Goal: Task Accomplishment & Management: Use online tool/utility

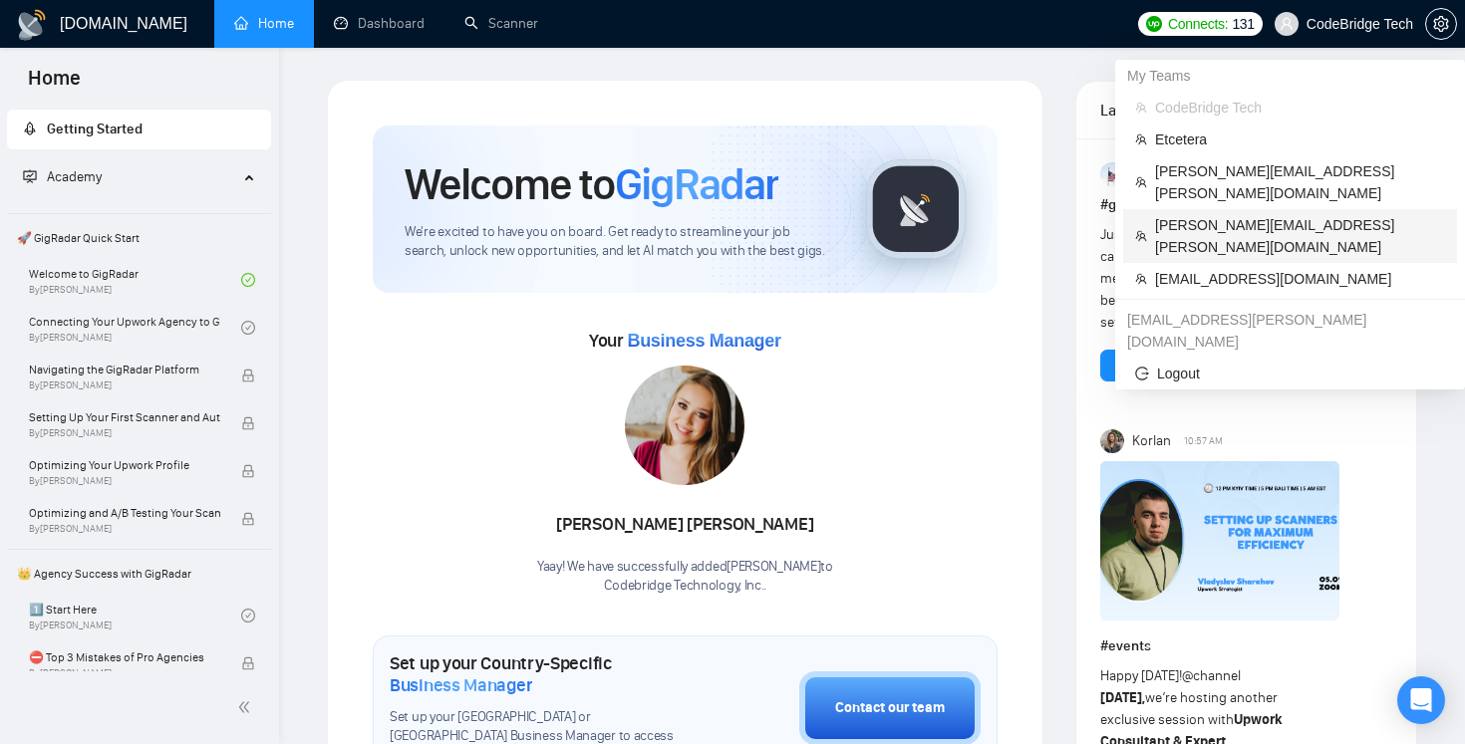
click at [1217, 214] on span "[PERSON_NAME][EMAIL_ADDRESS][PERSON_NAME][DOMAIN_NAME]" at bounding box center [1300, 236] width 290 height 44
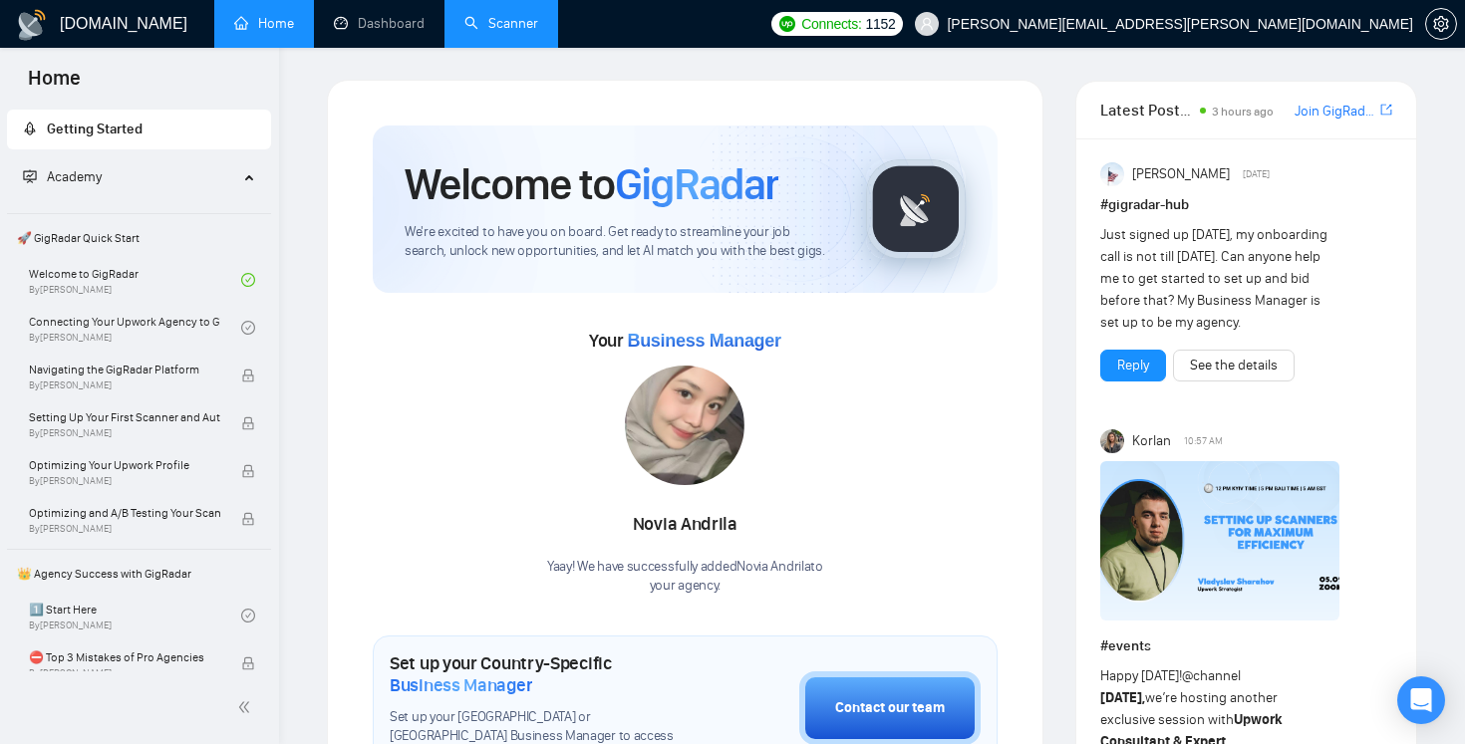
click at [473, 24] on link "Scanner" at bounding box center [501, 23] width 74 height 17
